Goal: Navigation & Orientation: Go to known website

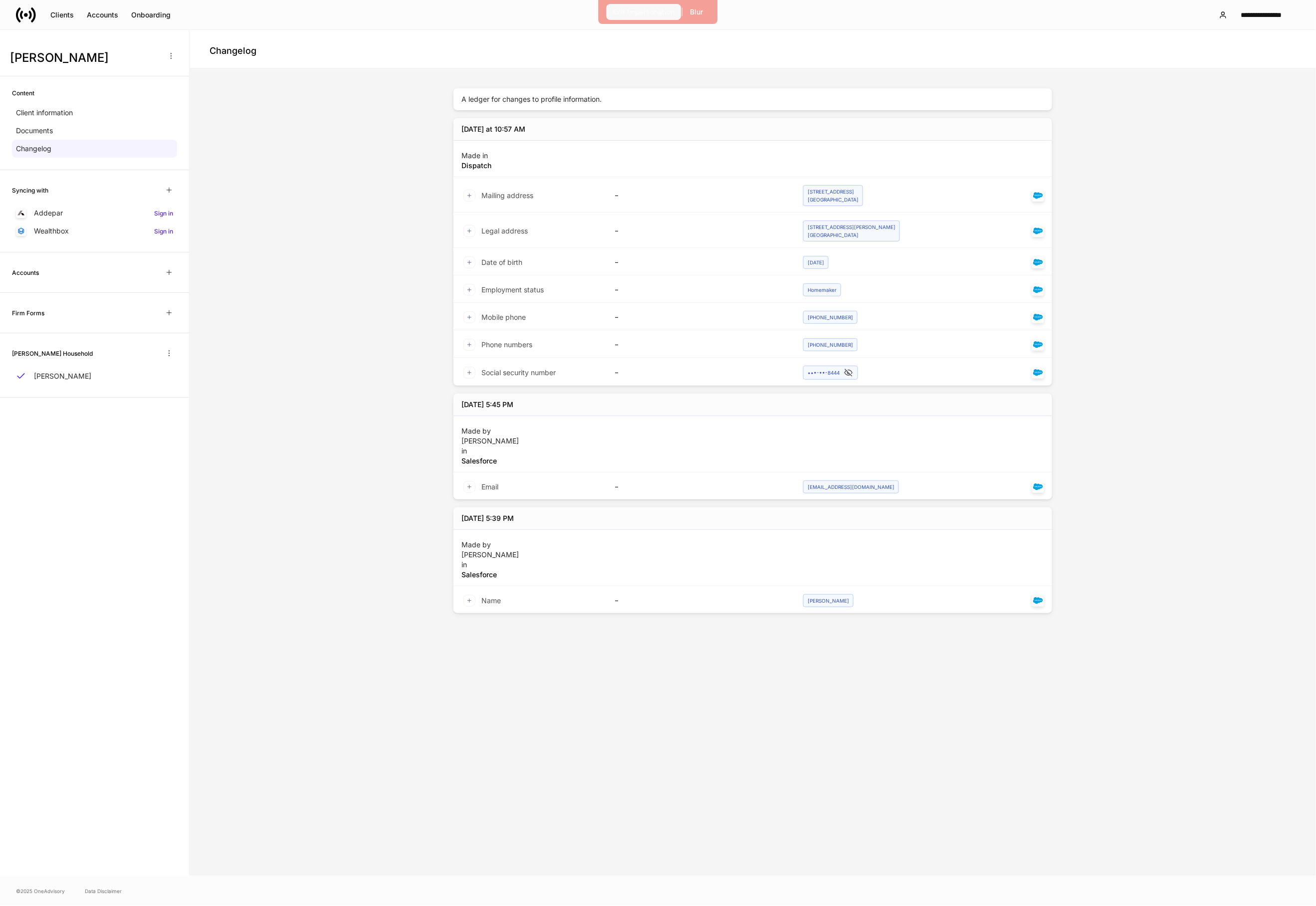
click at [658, 12] on div "Exit Impersonation" at bounding box center [644, 12] width 62 height 10
